Goal: Information Seeking & Learning: Find specific page/section

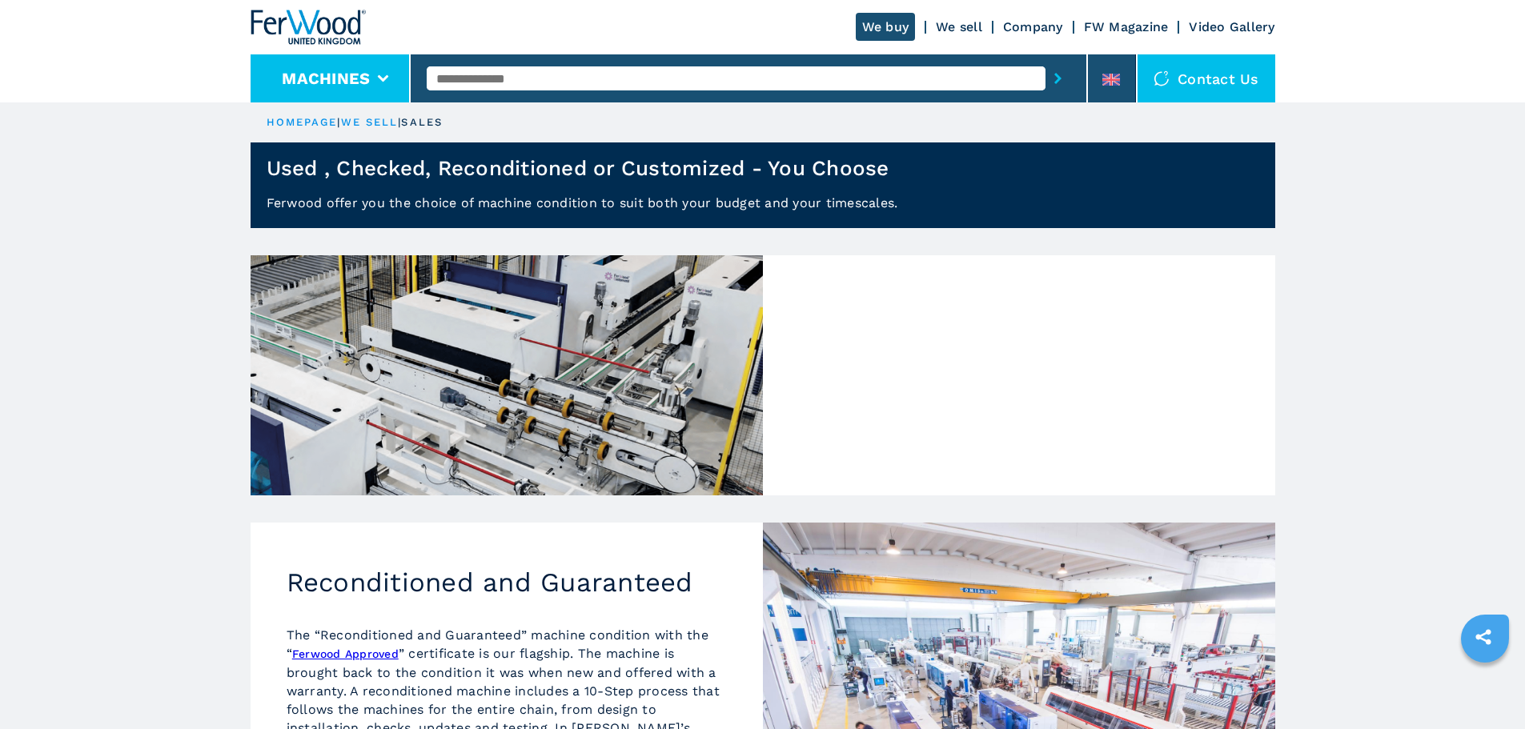
click at [383, 79] on icon at bounding box center [383, 78] width 11 height 7
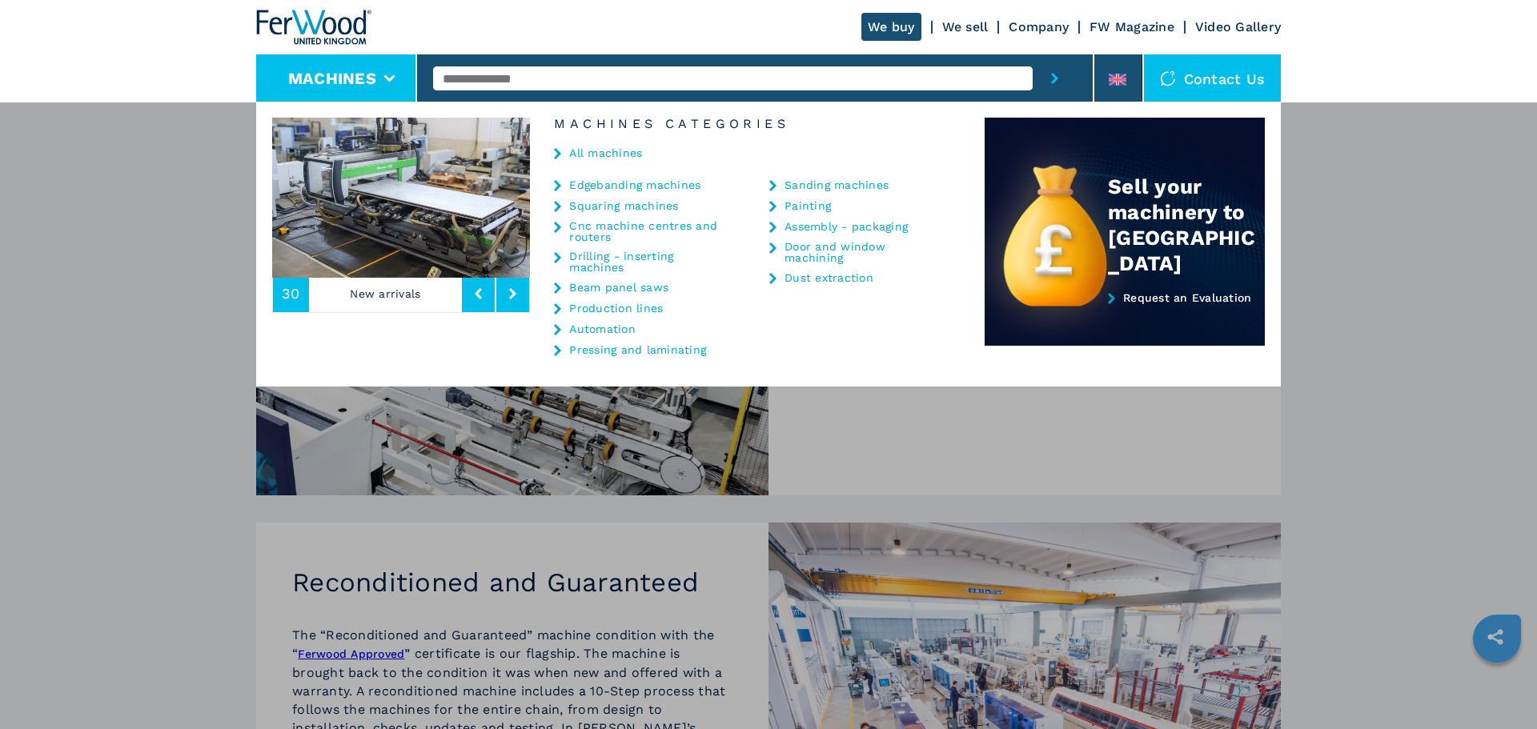
click at [568, 153] on div "All machines" at bounding box center [757, 154] width 455 height 48
click at [982, 34] on div "We buy We sell Company FW Magazine Video Gallery" at bounding box center [768, 27] width 1025 height 54
click at [974, 26] on link "We sell" at bounding box center [965, 26] width 46 height 15
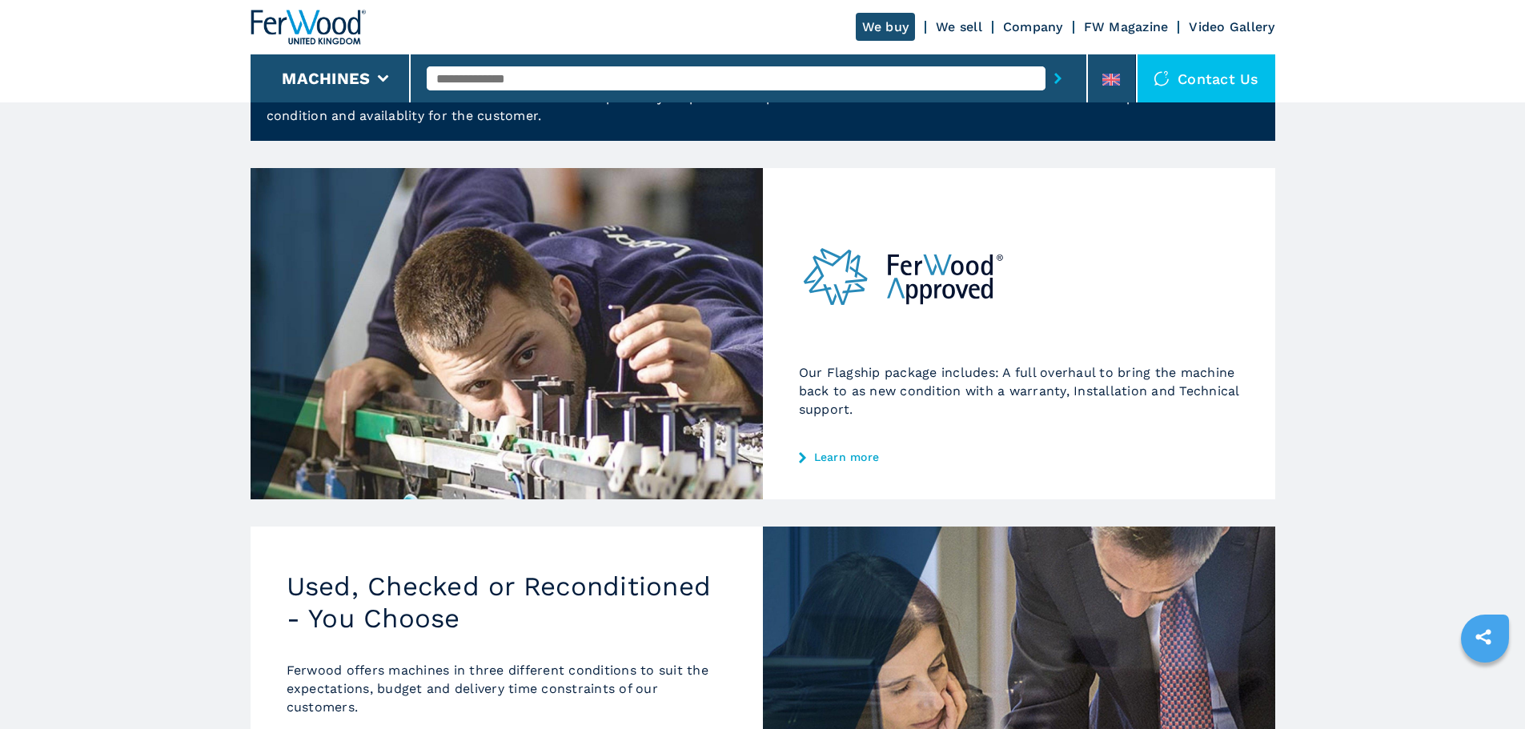
scroll to position [320, 0]
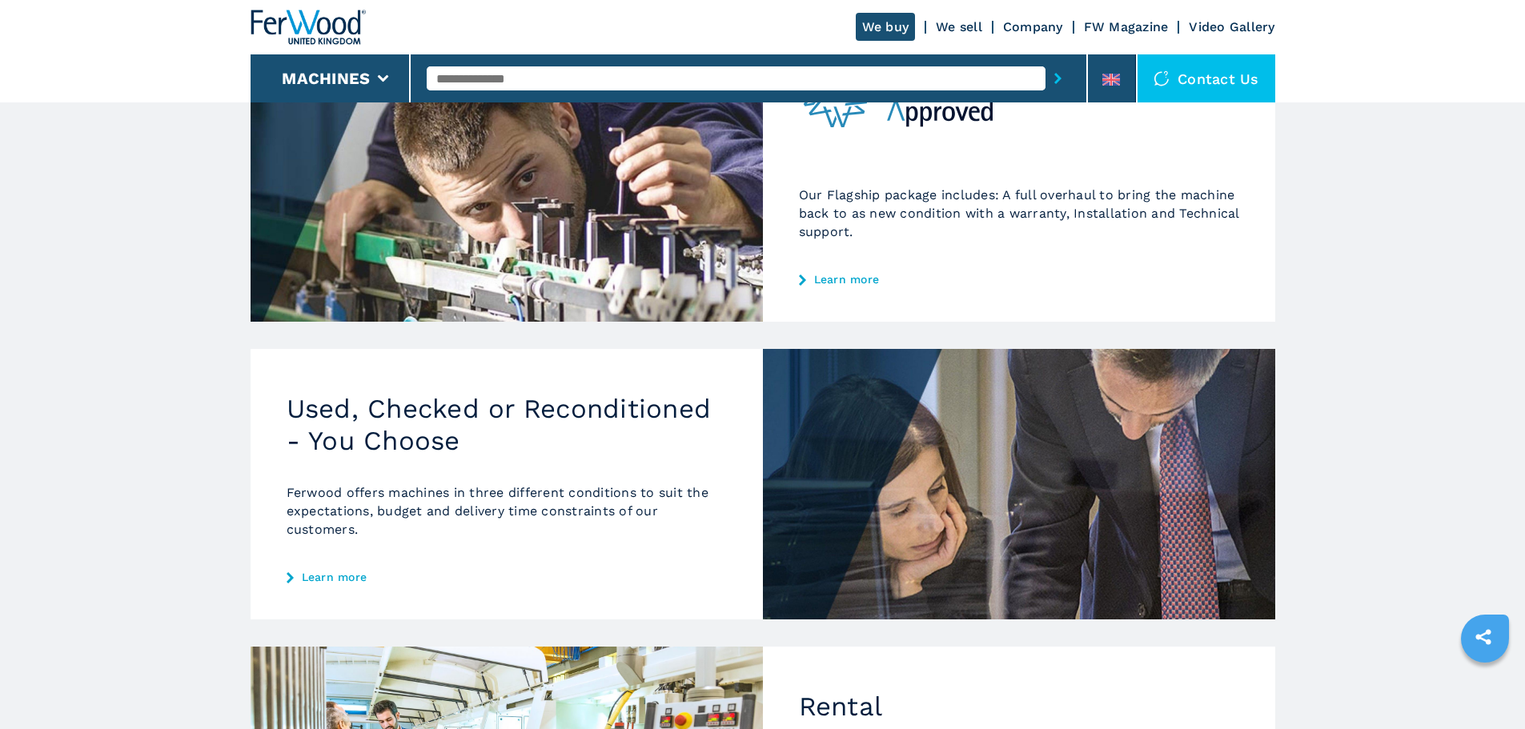
click at [355, 580] on link "Learn more" at bounding box center [507, 577] width 440 height 13
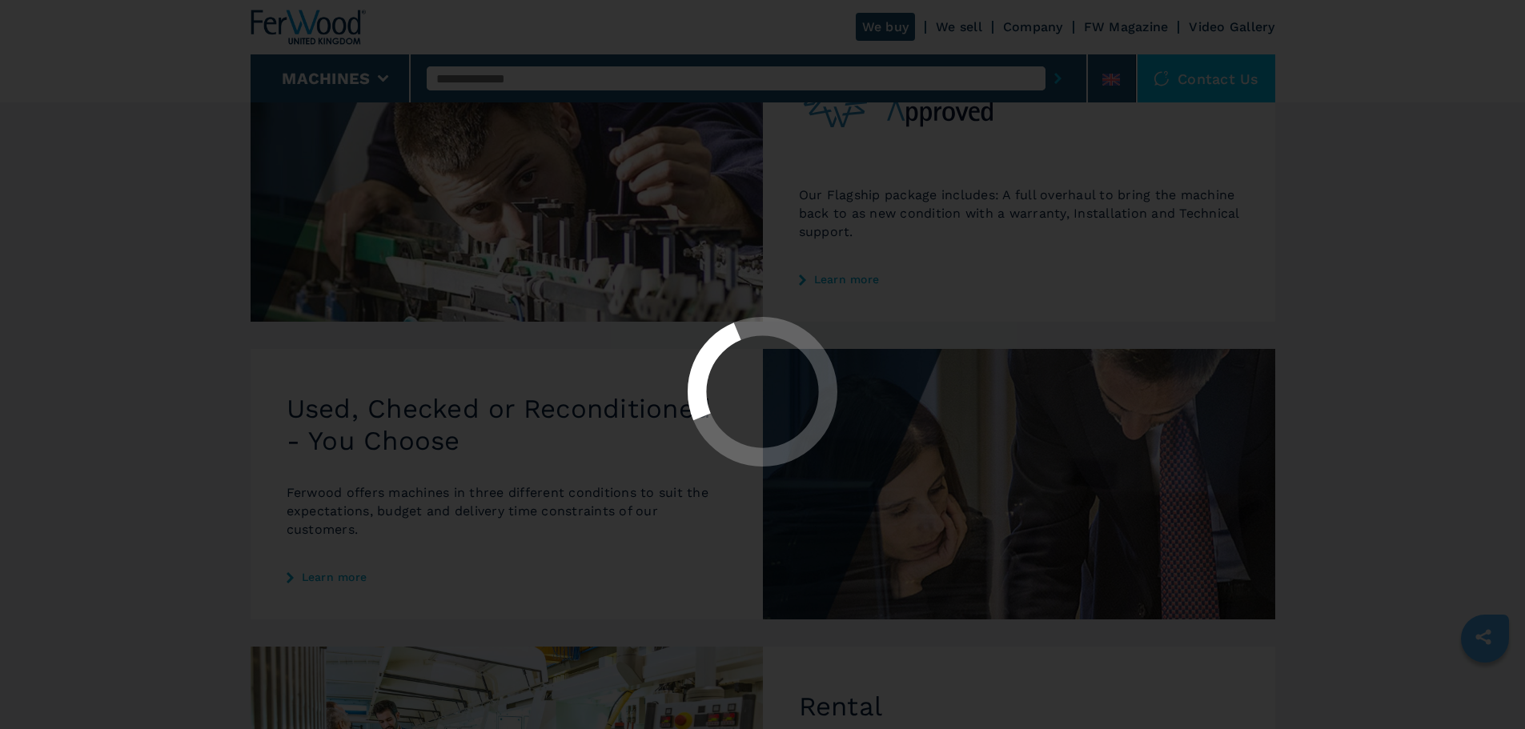
scroll to position [0, 0]
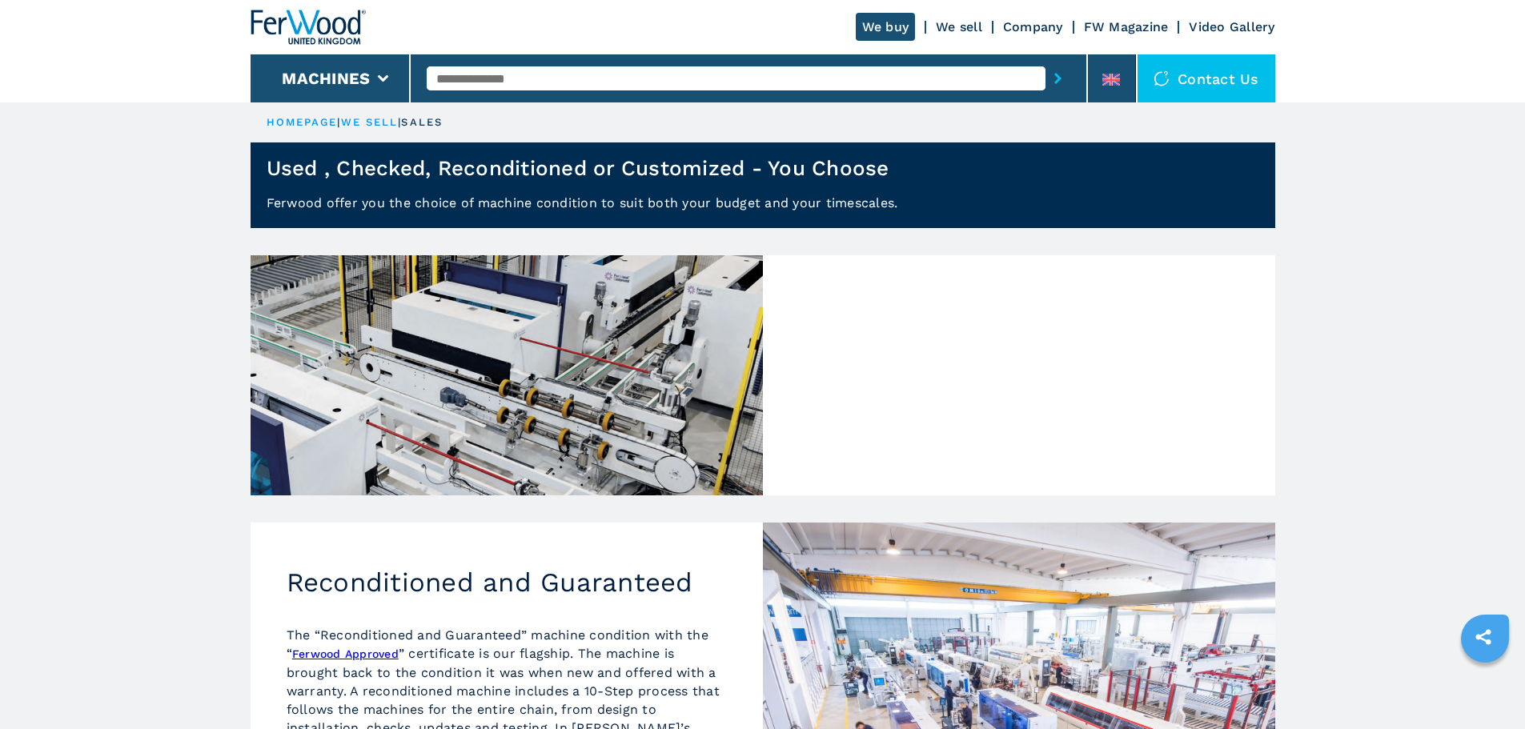
click at [1121, 94] on li at bounding box center [1112, 78] width 48 height 48
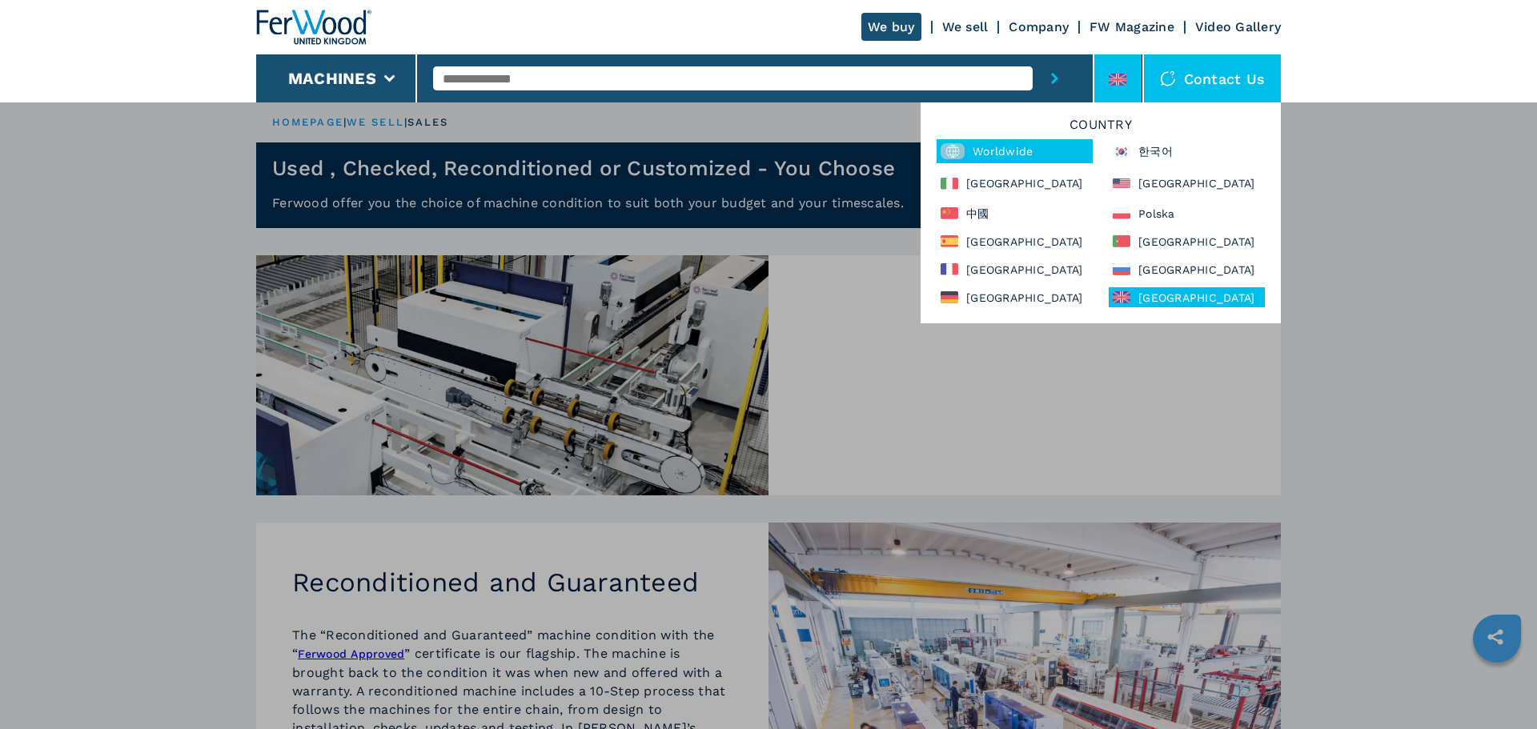
click at [997, 163] on div "Worldwide" at bounding box center [1015, 151] width 156 height 24
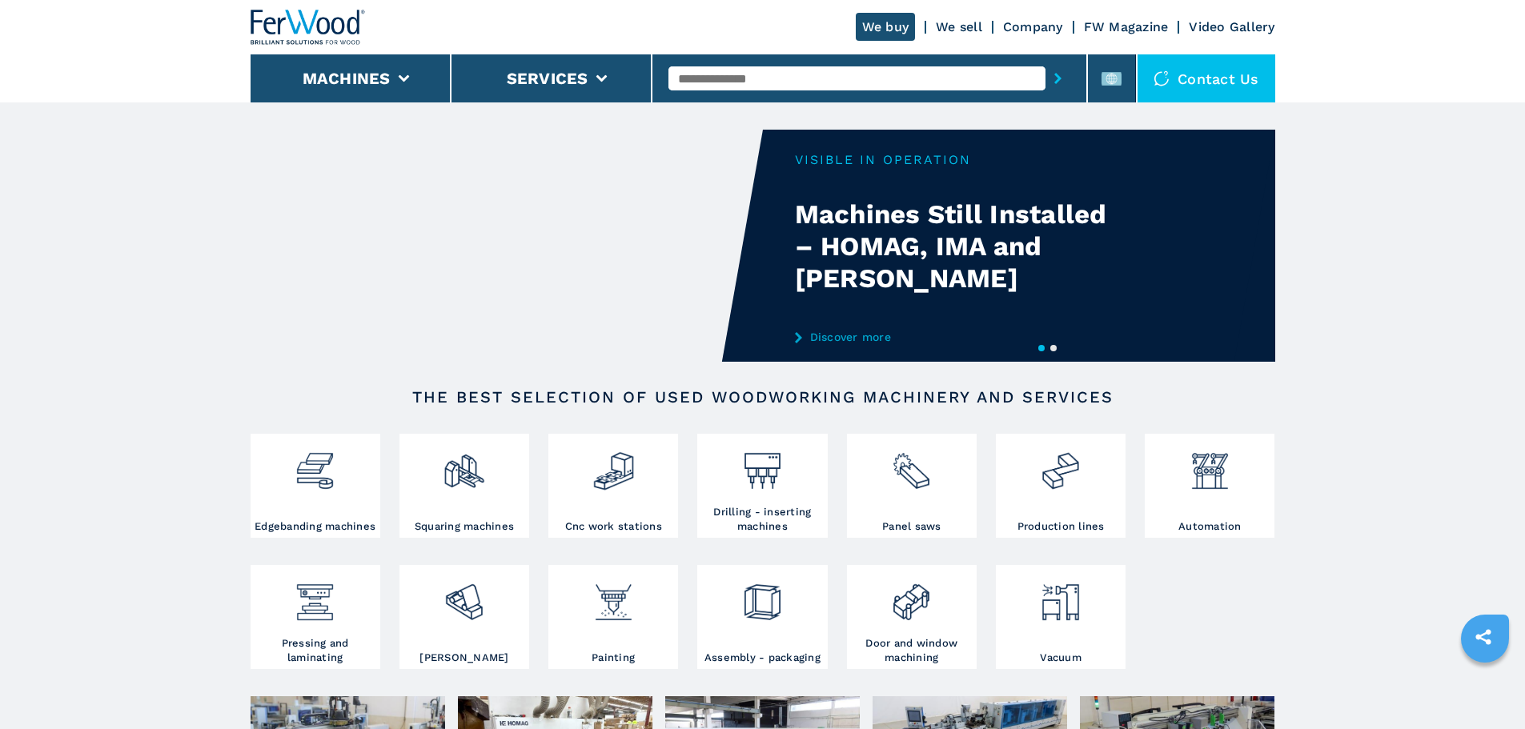
click at [959, 30] on link "We sell" at bounding box center [959, 26] width 46 height 15
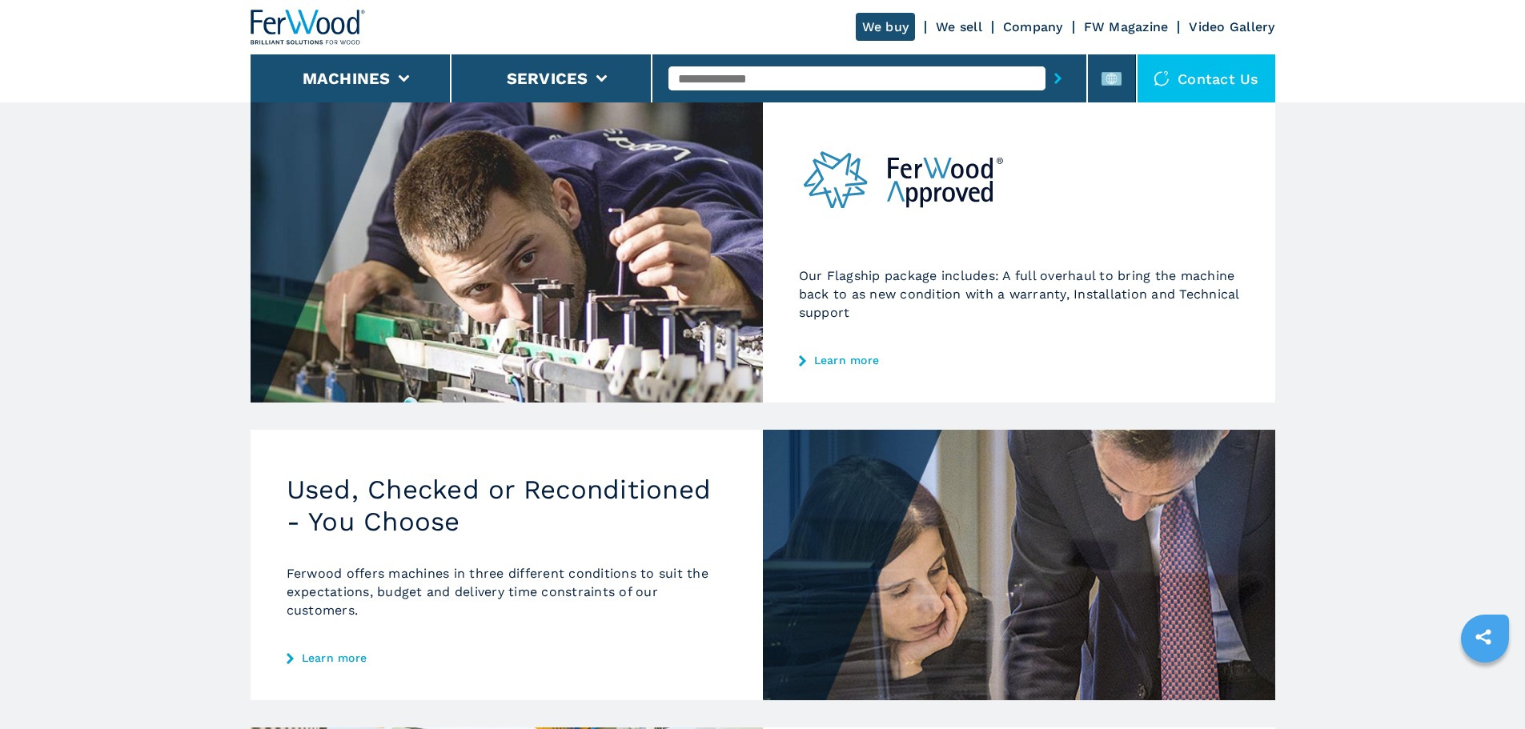
scroll to position [240, 0]
click at [339, 656] on link "Learn more" at bounding box center [507, 657] width 440 height 13
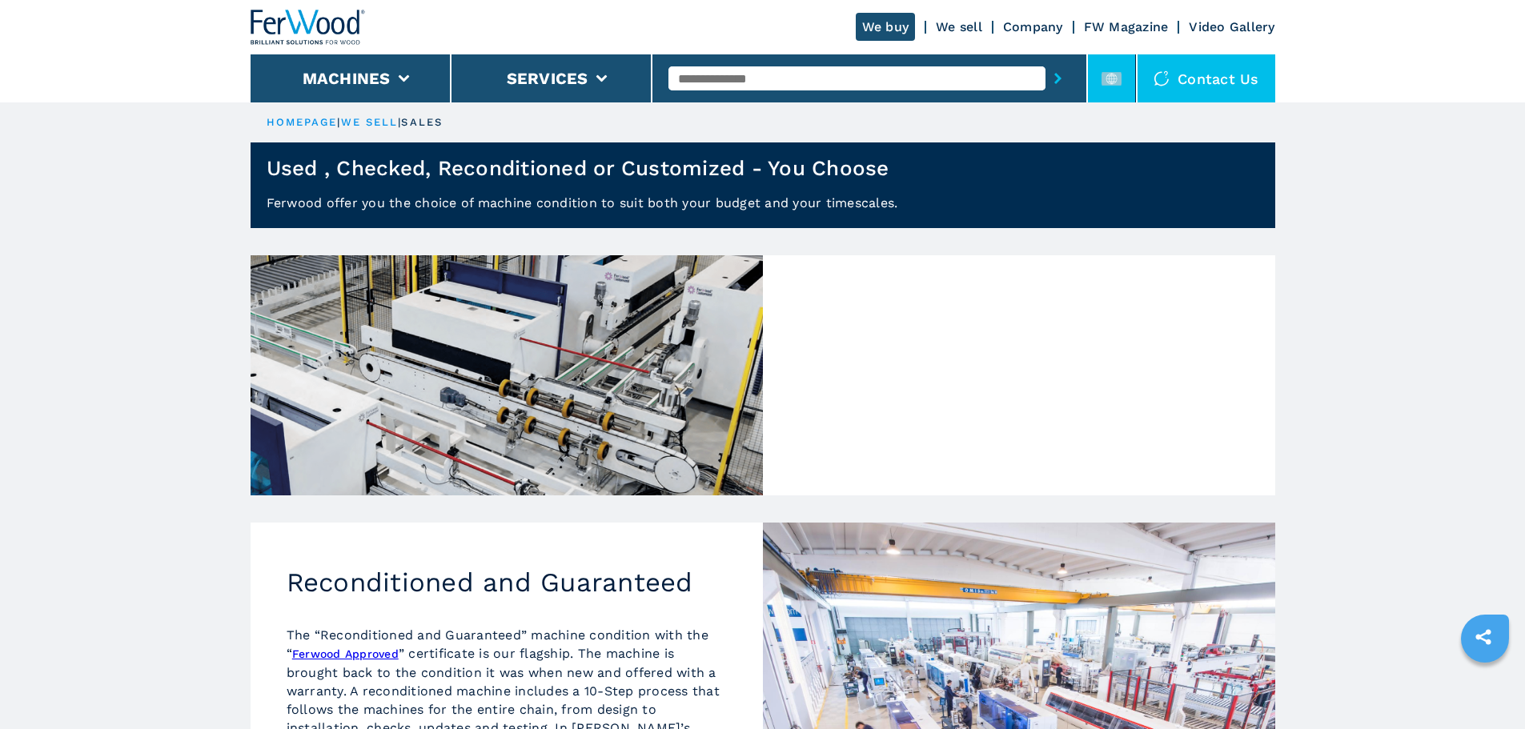
click at [1103, 65] on li at bounding box center [1112, 78] width 48 height 48
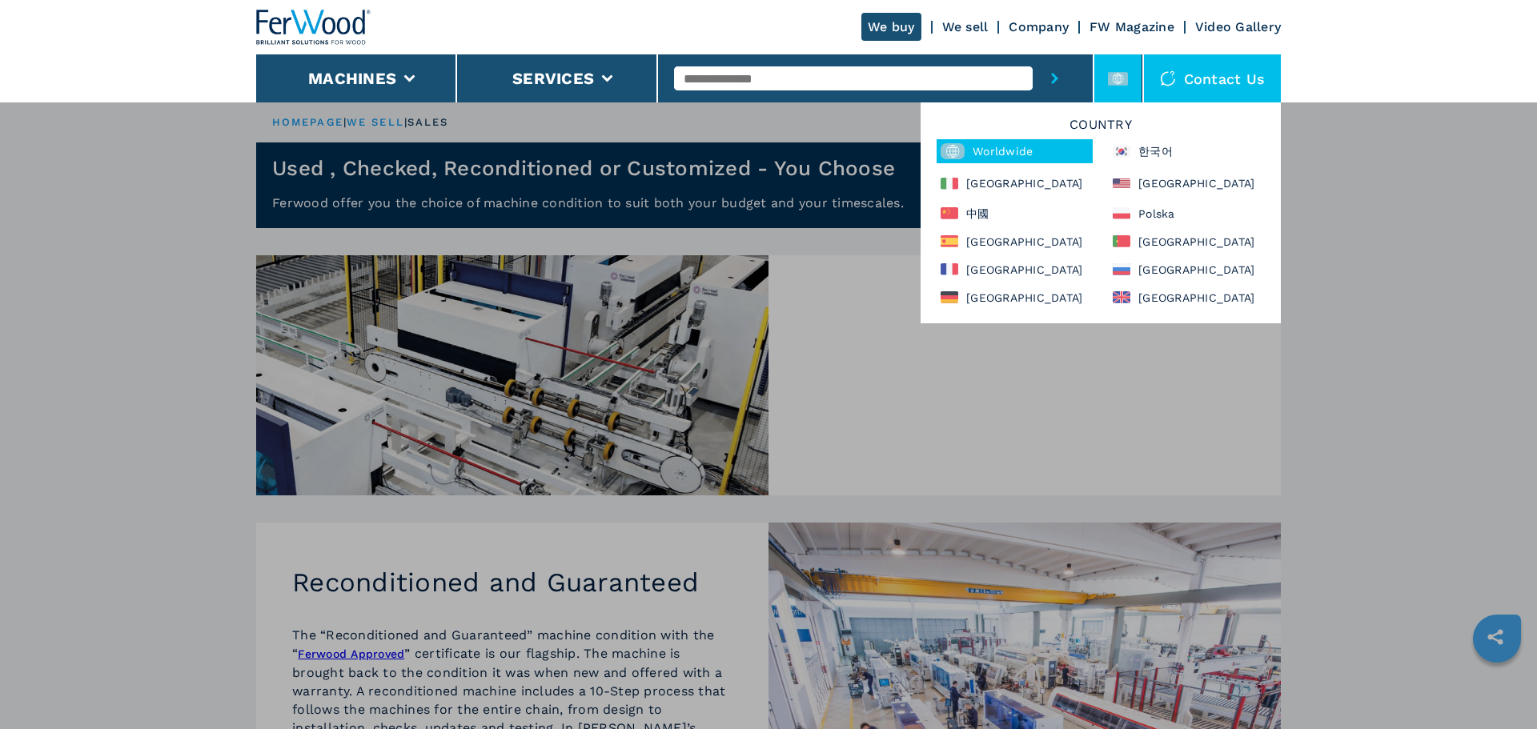
click at [998, 165] on div "Country Worldwide 한국어 Italia North America 中國 Polska España Portugal France Рос…" at bounding box center [1101, 212] width 360 height 221
click at [992, 183] on div "Italia" at bounding box center [1015, 183] width 156 height 24
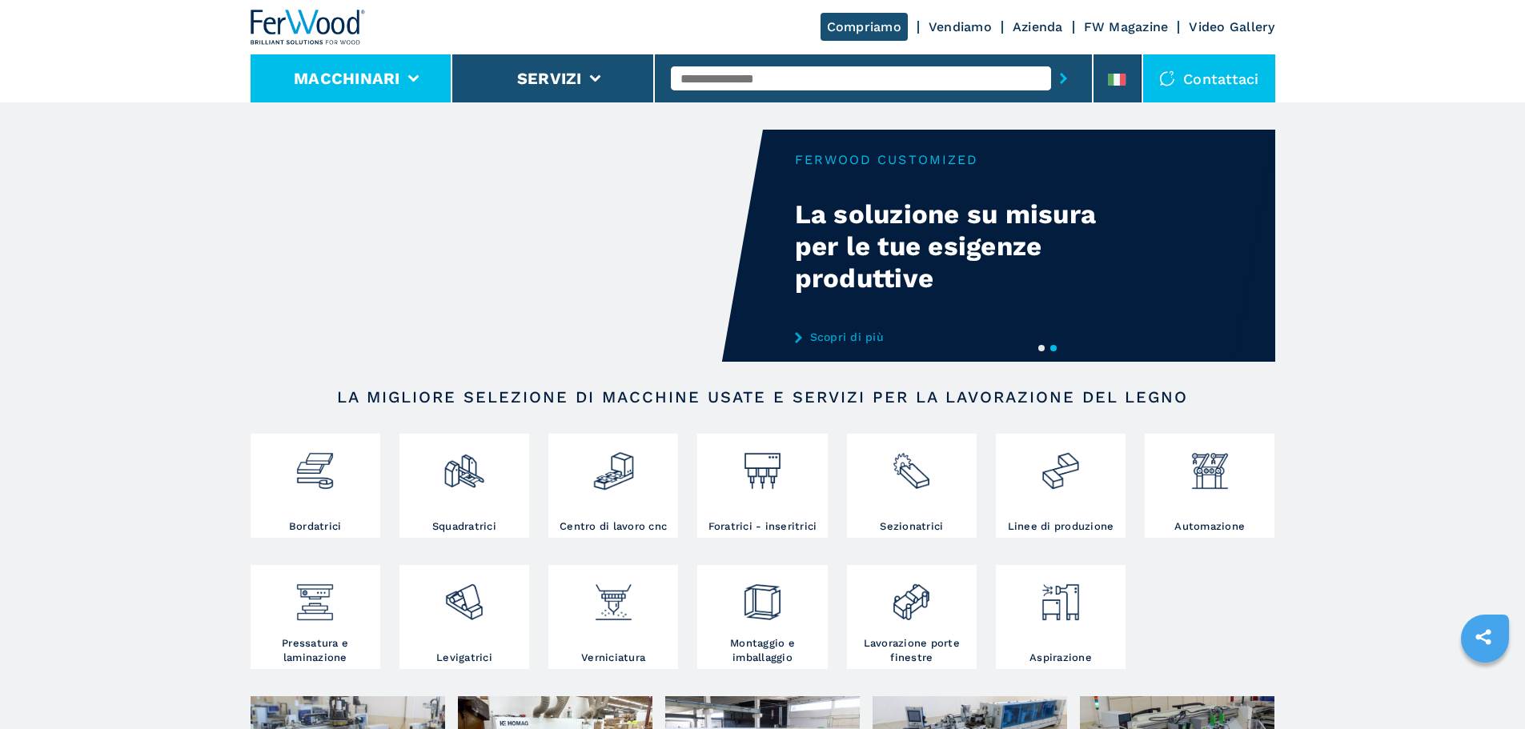
click at [317, 65] on li "Macchinari" at bounding box center [352, 78] width 203 height 48
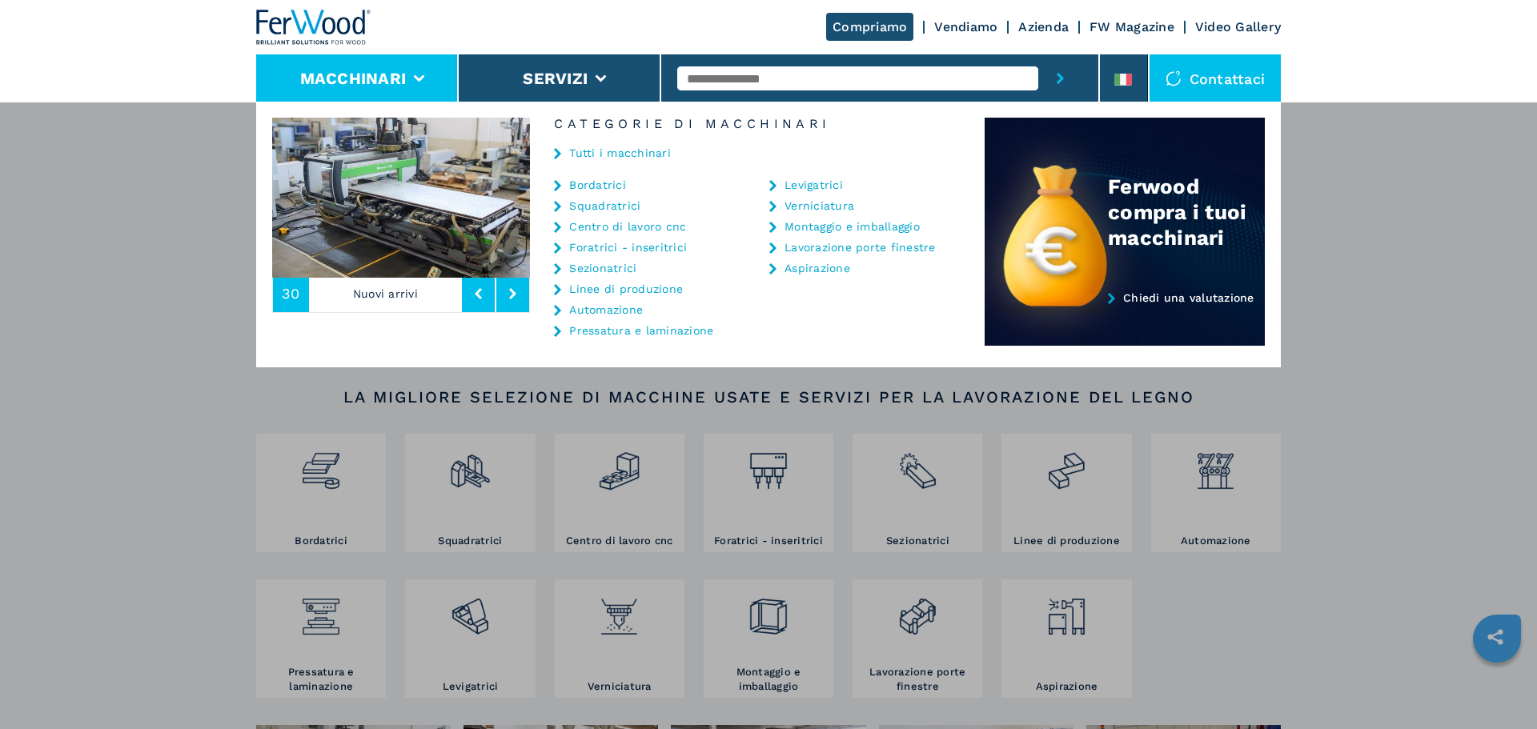
click at [801, 77] on input "text" at bounding box center [857, 78] width 361 height 24
click at [786, 91] on div "FW DET LINE" at bounding box center [857, 104] width 361 height 29
type input "**********"
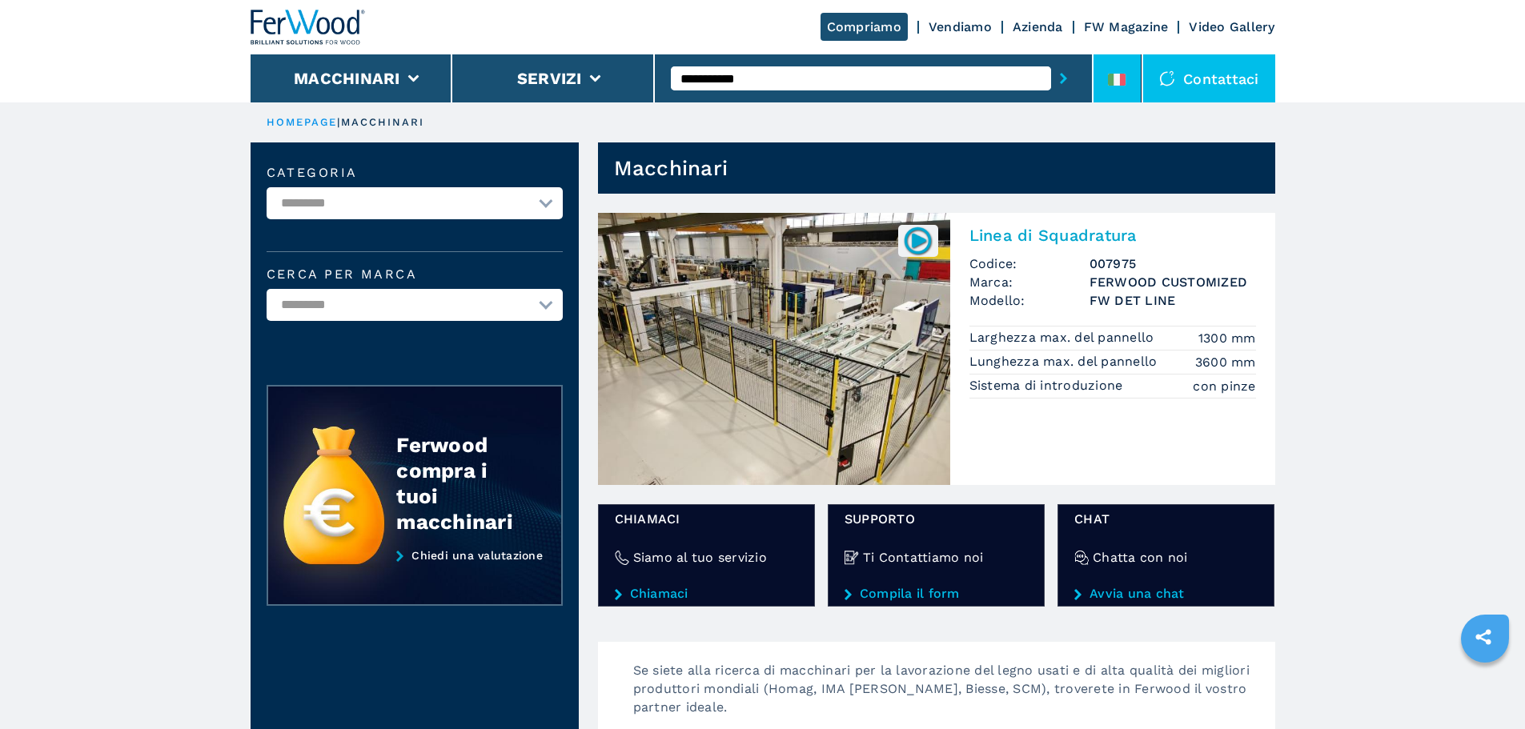
click at [1100, 60] on li at bounding box center [1118, 78] width 48 height 48
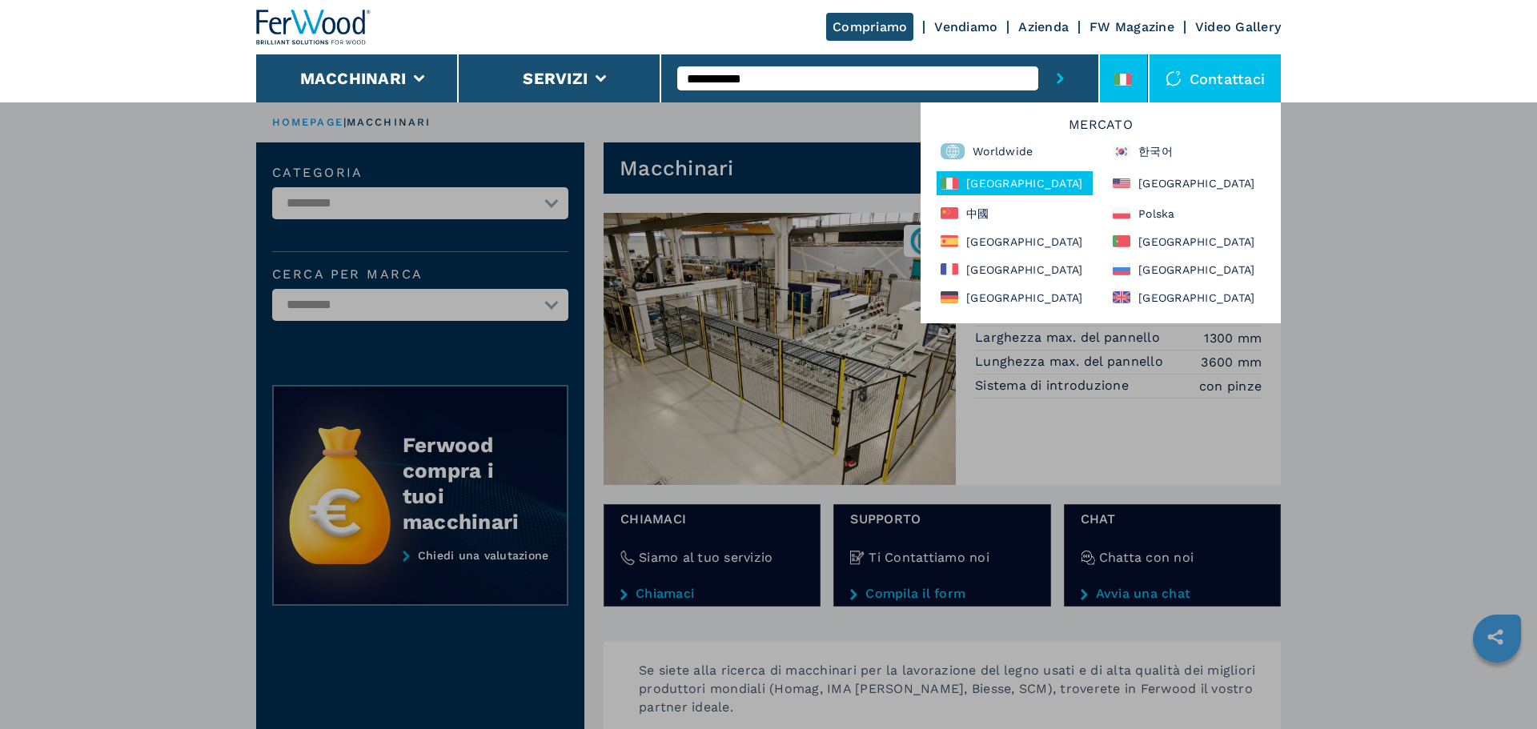
click at [1412, 175] on div "**********" at bounding box center [768, 466] width 1537 height 729
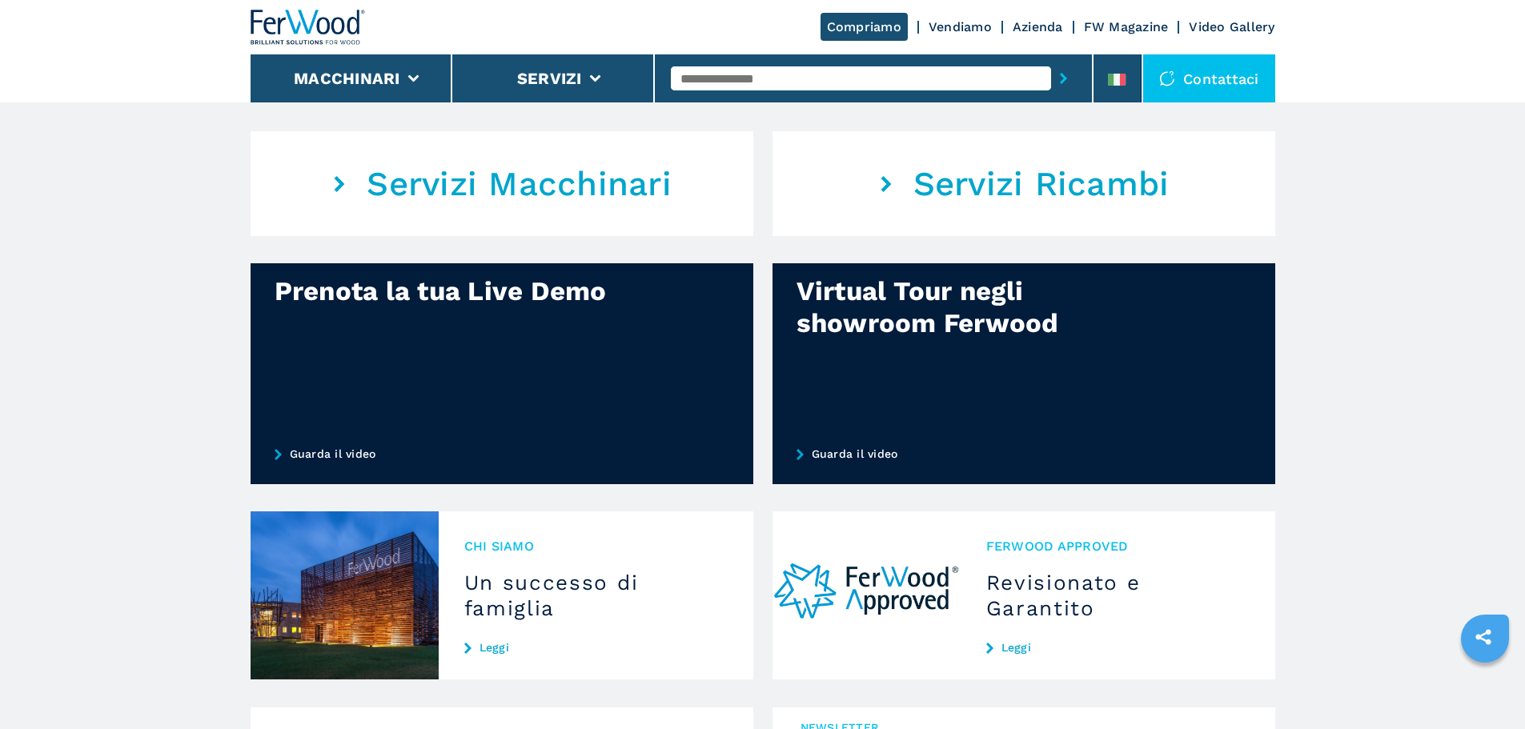
scroll to position [1041, 0]
